Goal: Information Seeking & Learning: Find specific fact

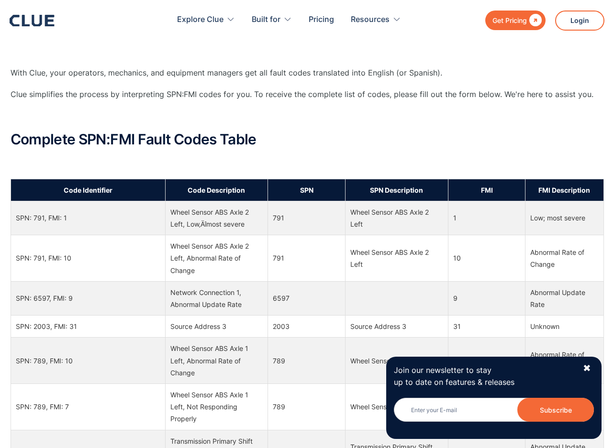
scroll to position [526, 0]
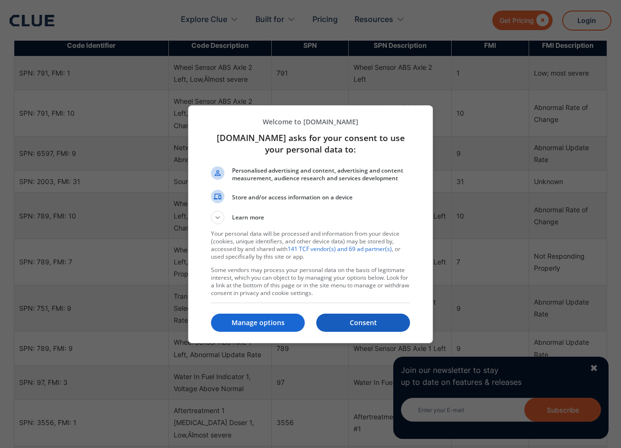
click at [339, 316] on button "Consent" at bounding box center [363, 323] width 94 height 18
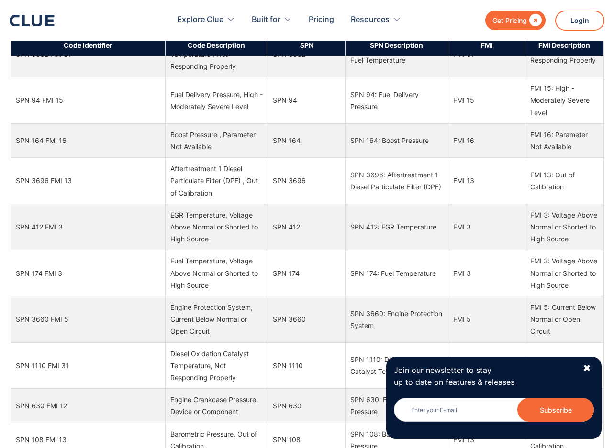
scroll to position [3301, 0]
click at [590, 367] on div "✖" at bounding box center [587, 369] width 8 height 12
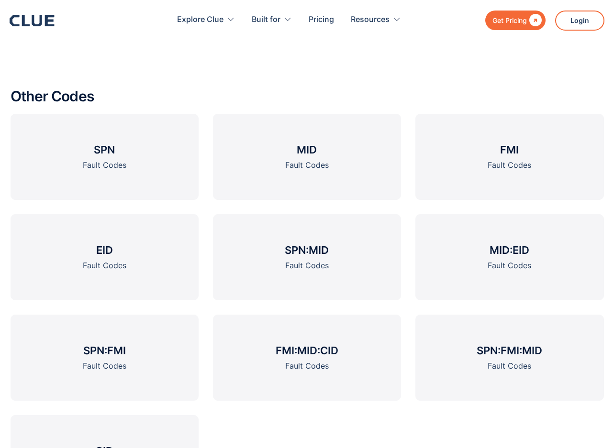
scroll to position [1292, 0]
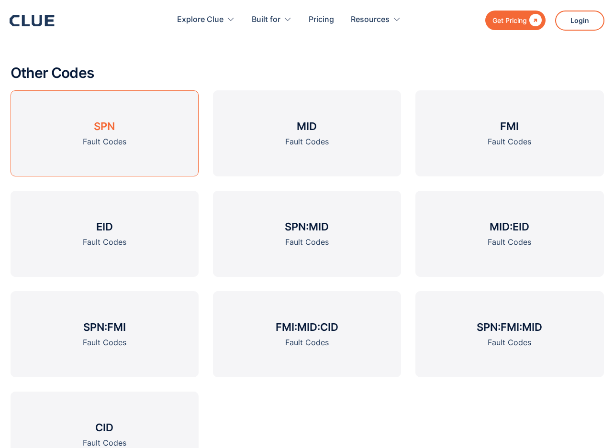
click at [106, 132] on h3 "SPN" at bounding box center [104, 126] width 21 height 14
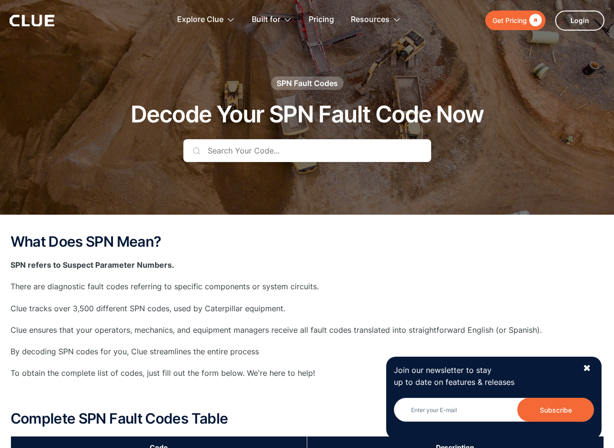
click at [229, 145] on input "text" at bounding box center [307, 150] width 248 height 23
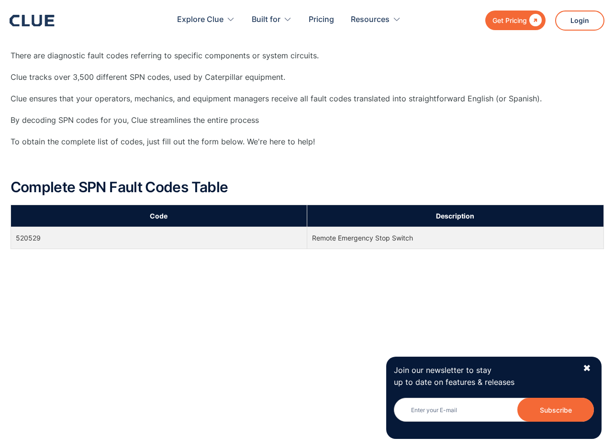
scroll to position [287, 0]
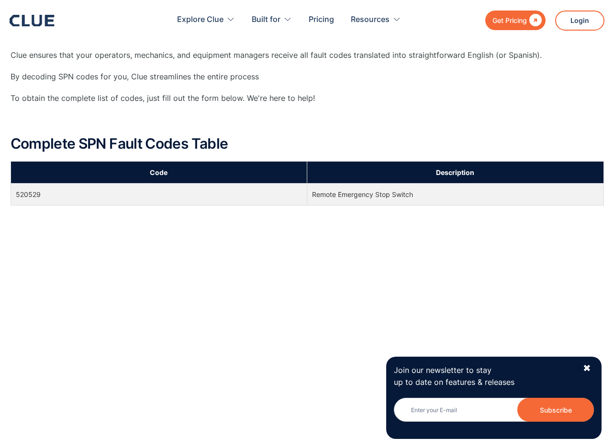
click at [350, 198] on td "Remote Emergency Stop Switch" at bounding box center [455, 195] width 297 height 22
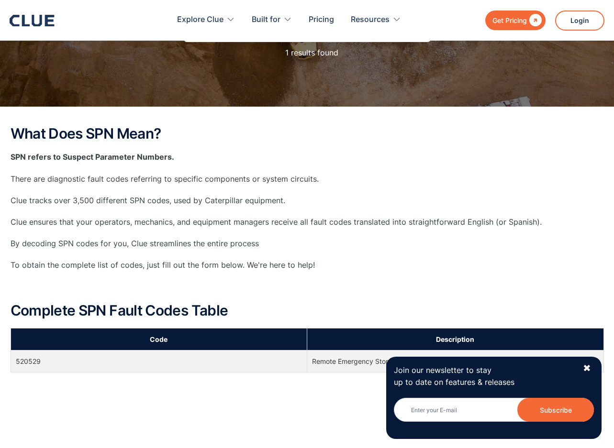
scroll to position [96, 0]
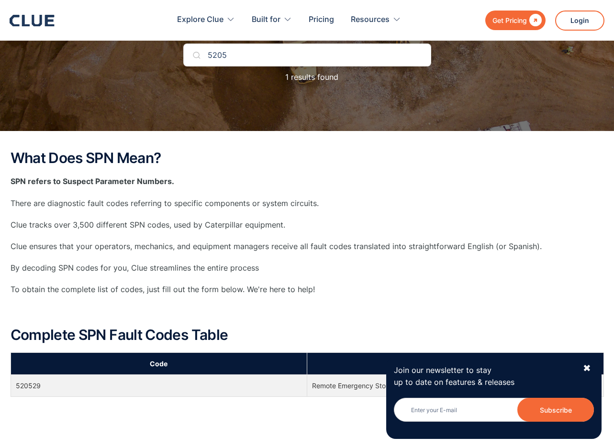
click at [233, 50] on input "5205" at bounding box center [307, 55] width 248 height 23
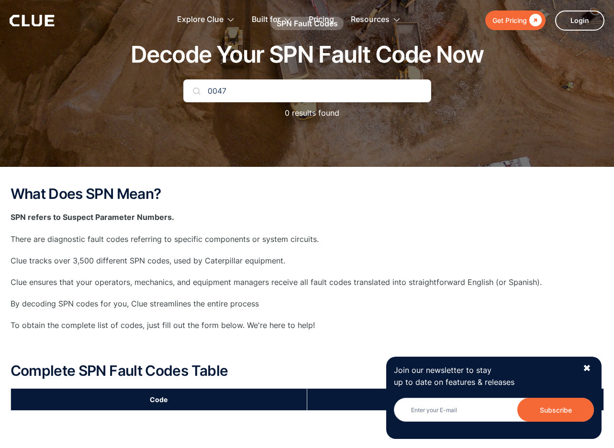
scroll to position [0, 0]
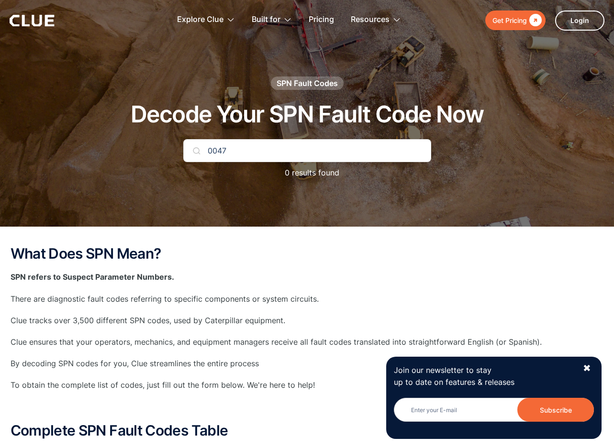
click at [237, 153] on input "0047" at bounding box center [307, 150] width 248 height 23
click at [242, 153] on input "0047" at bounding box center [307, 150] width 248 height 23
type input "0"
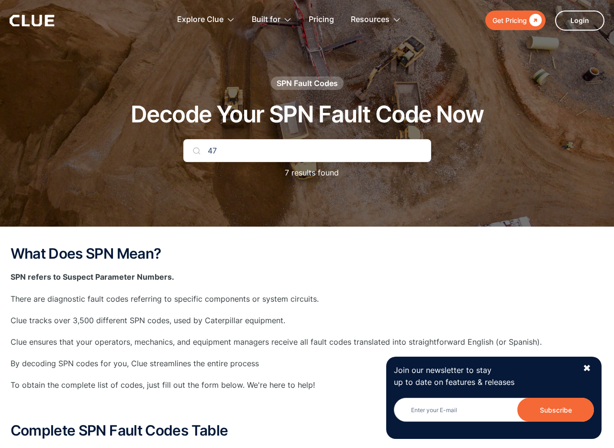
type input "4"
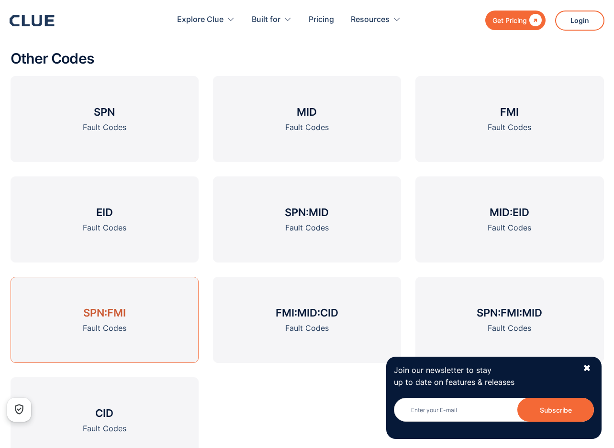
scroll to position [1323, 0]
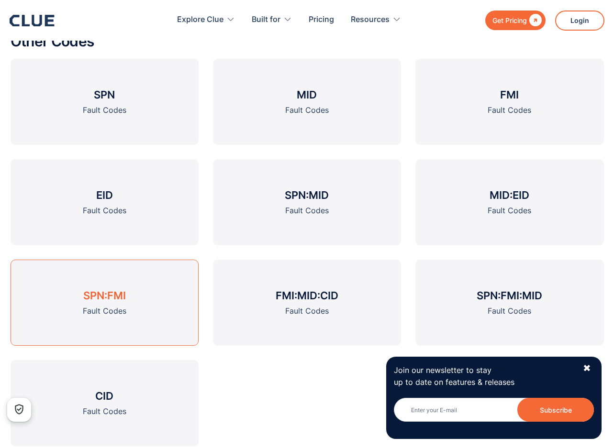
click at [99, 297] on h3 "SPN:FMI" at bounding box center [104, 296] width 43 height 14
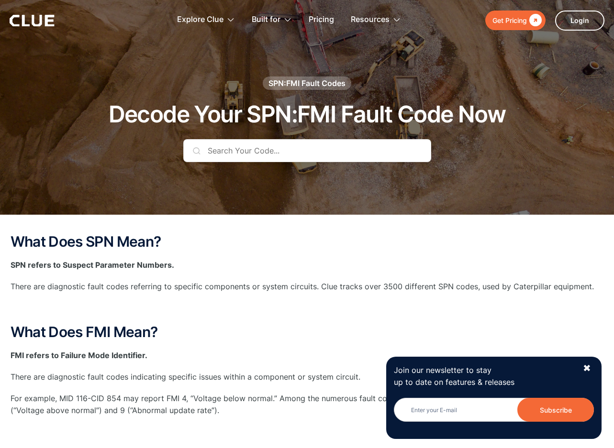
click at [236, 156] on input "text" at bounding box center [307, 150] width 248 height 23
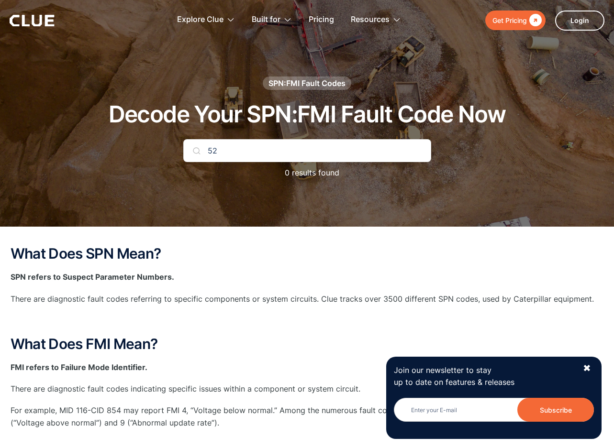
type input "5"
type input "0047"
